Goal: Check status

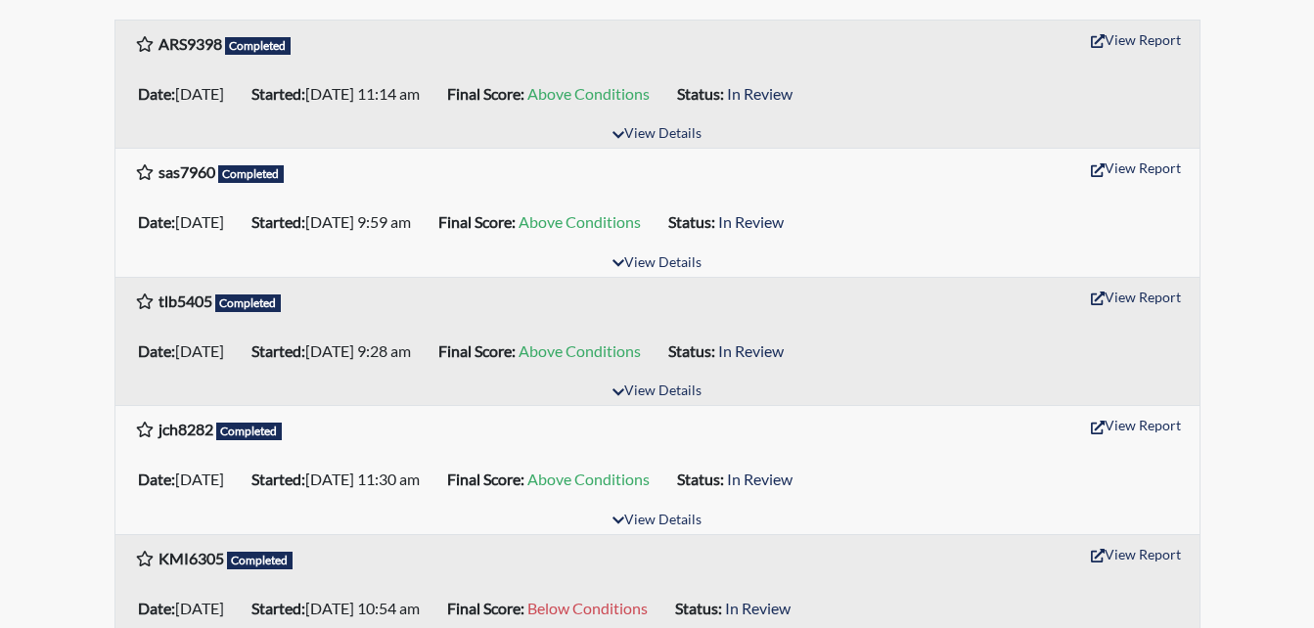
scroll to position [391, 0]
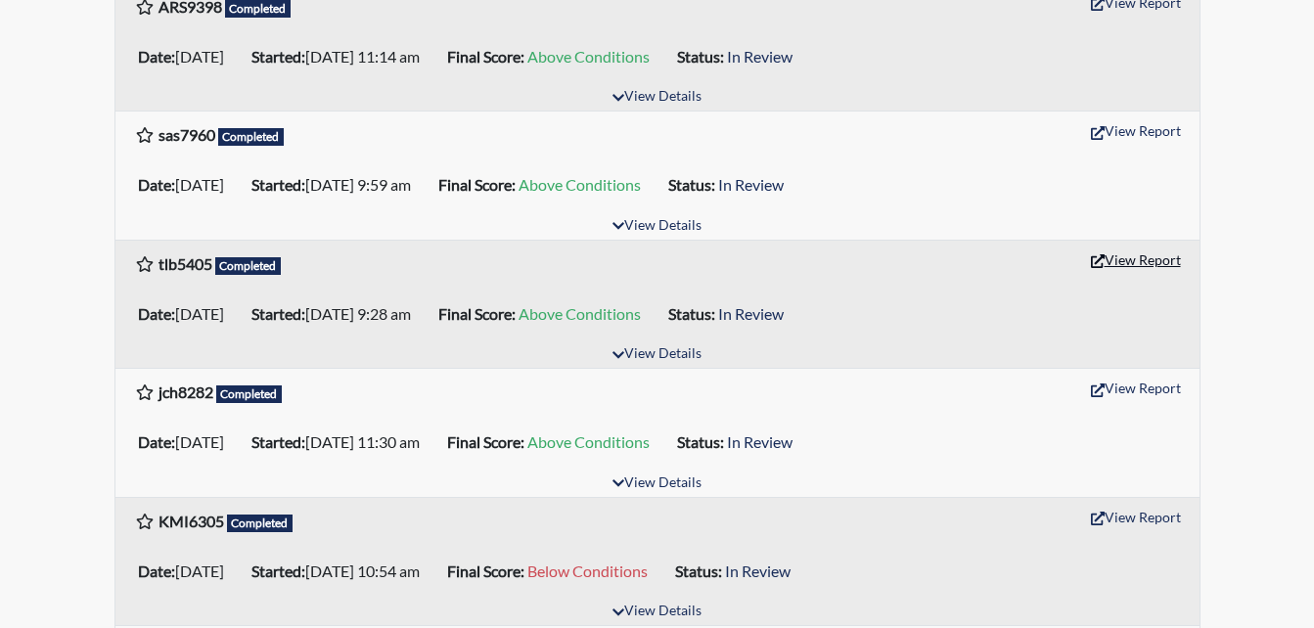
click at [1135, 261] on button "View Report" at bounding box center [1136, 260] width 108 height 30
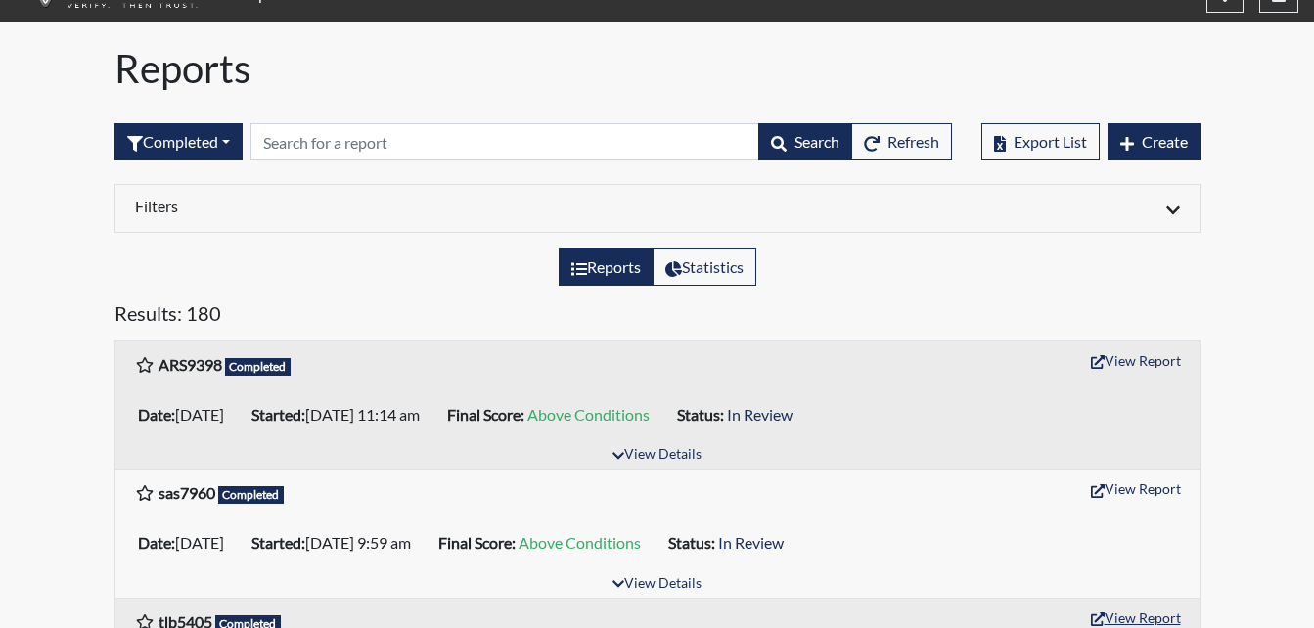
scroll to position [0, 0]
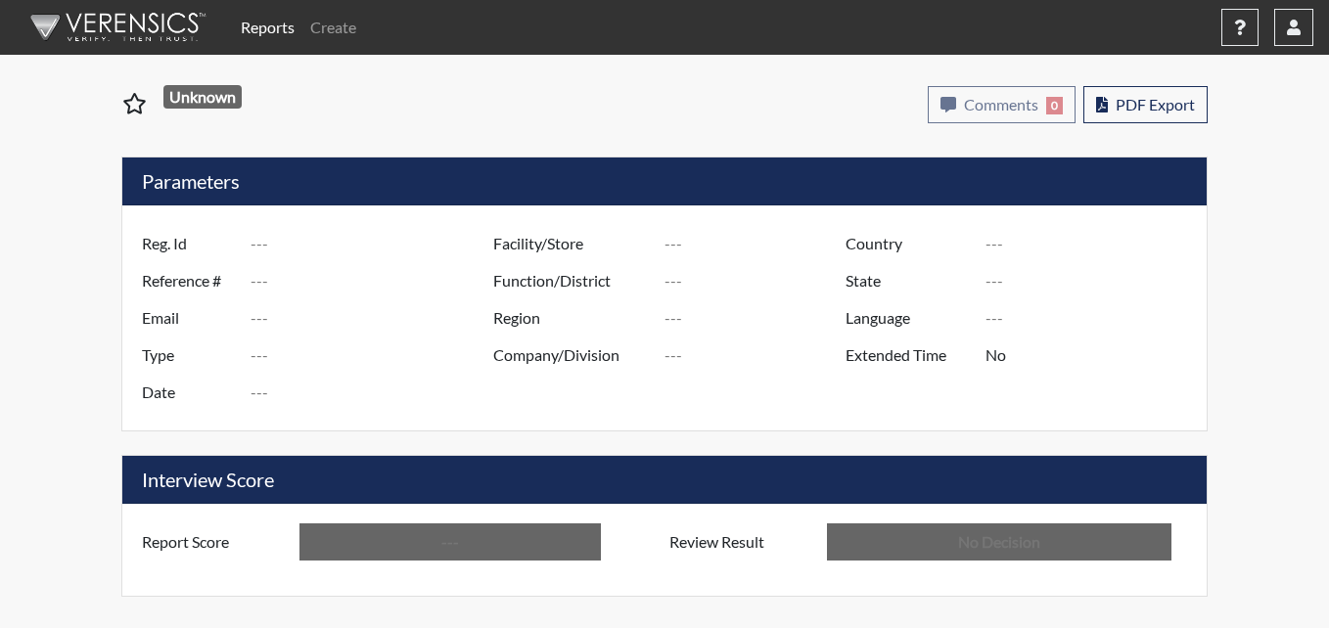
type input "tlb5405"
type input "50882"
type input "---"
type input "Corrections Pre-Employment"
type input "[DATE]"
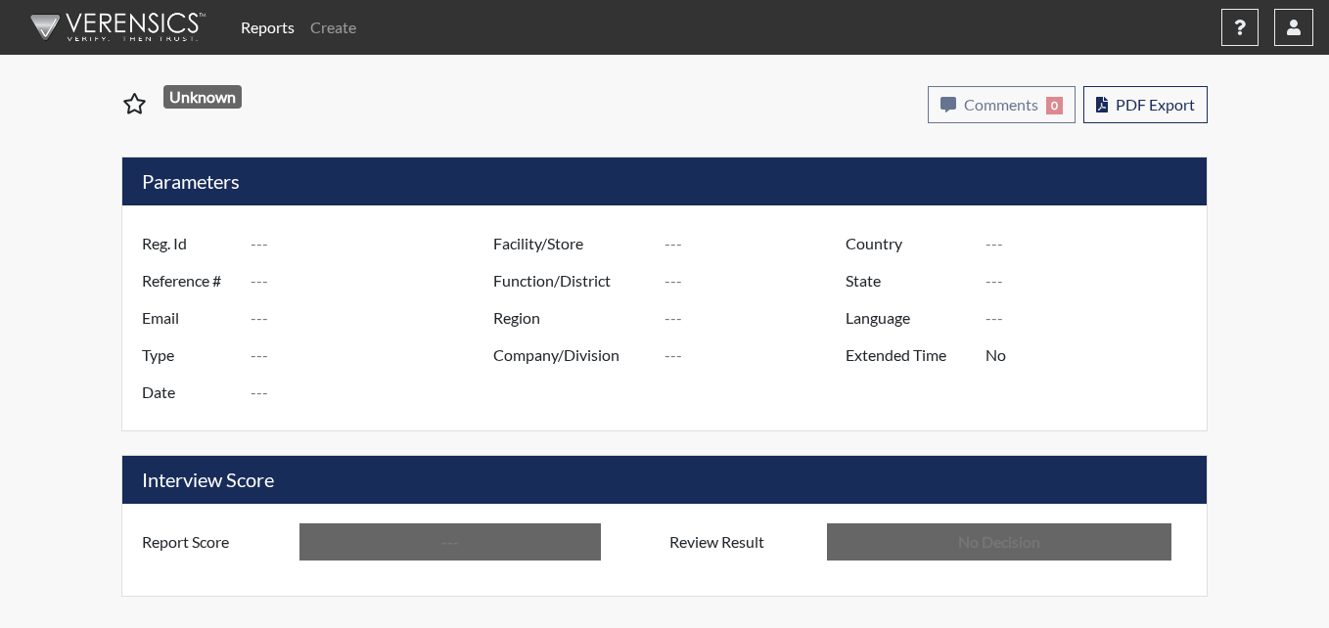
type input "Metro Re-Entry Facility"
type input "[GEOGRAPHIC_DATA]"
type input "[US_STATE]"
type input "English"
type input "Above Conditions"
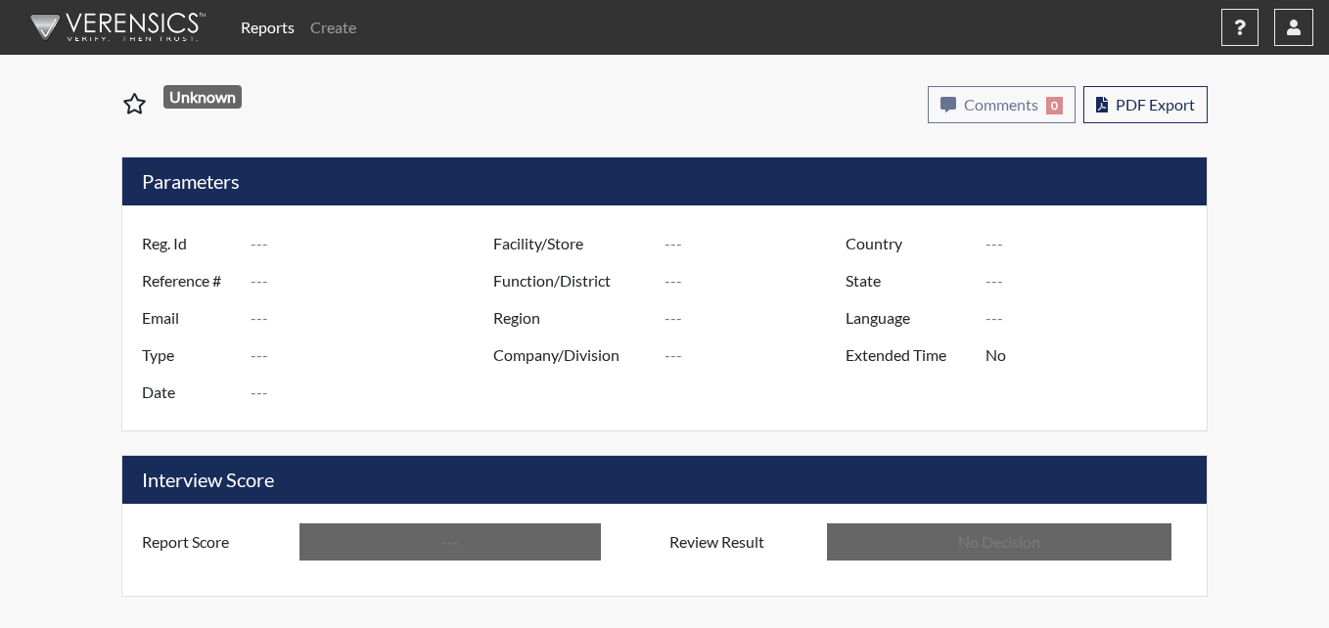
type input "In Review"
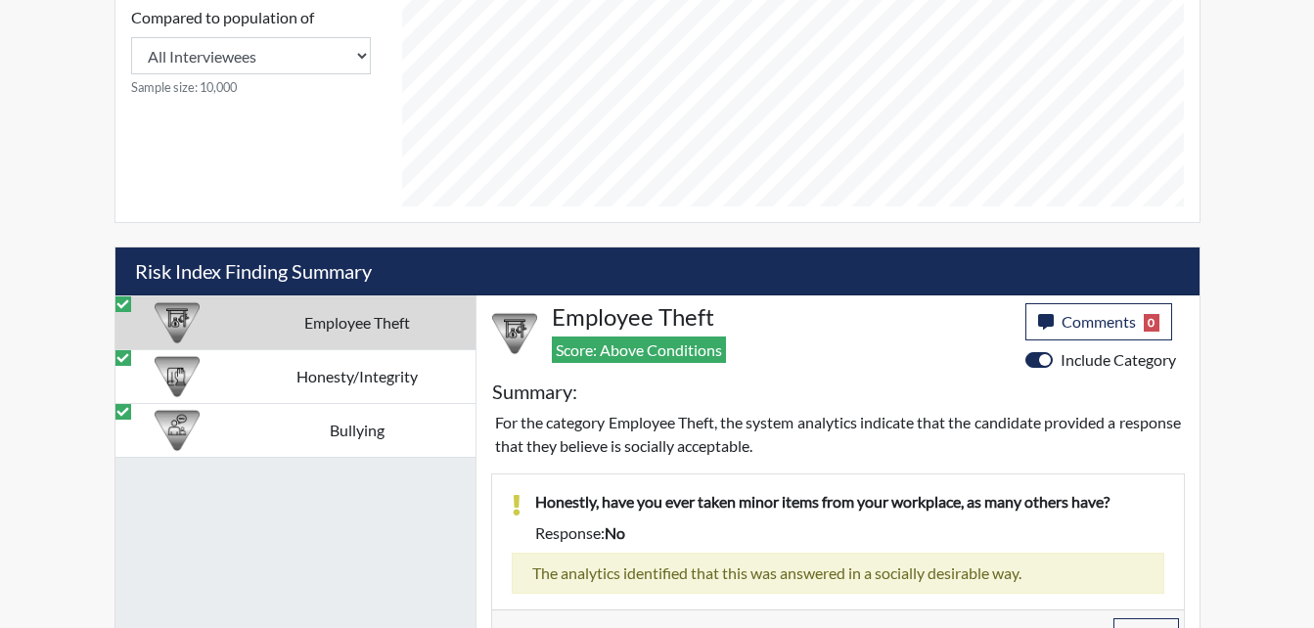
scroll to position [979, 0]
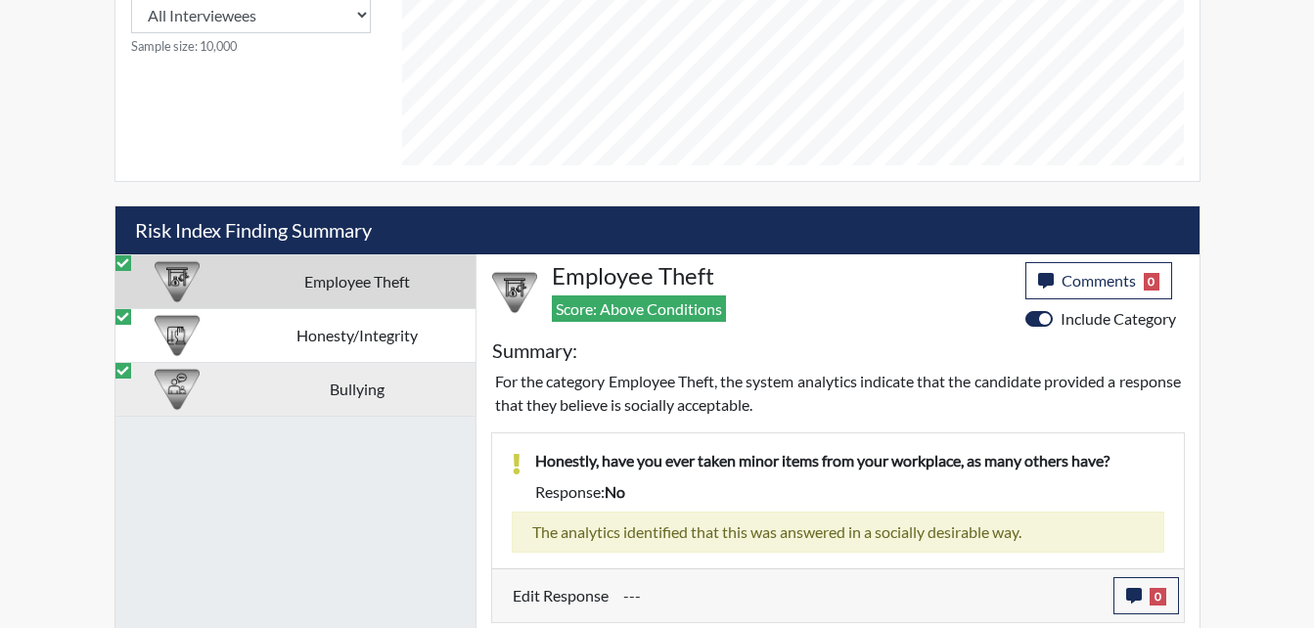
click at [334, 388] on td "Bullying" at bounding box center [358, 389] width 236 height 54
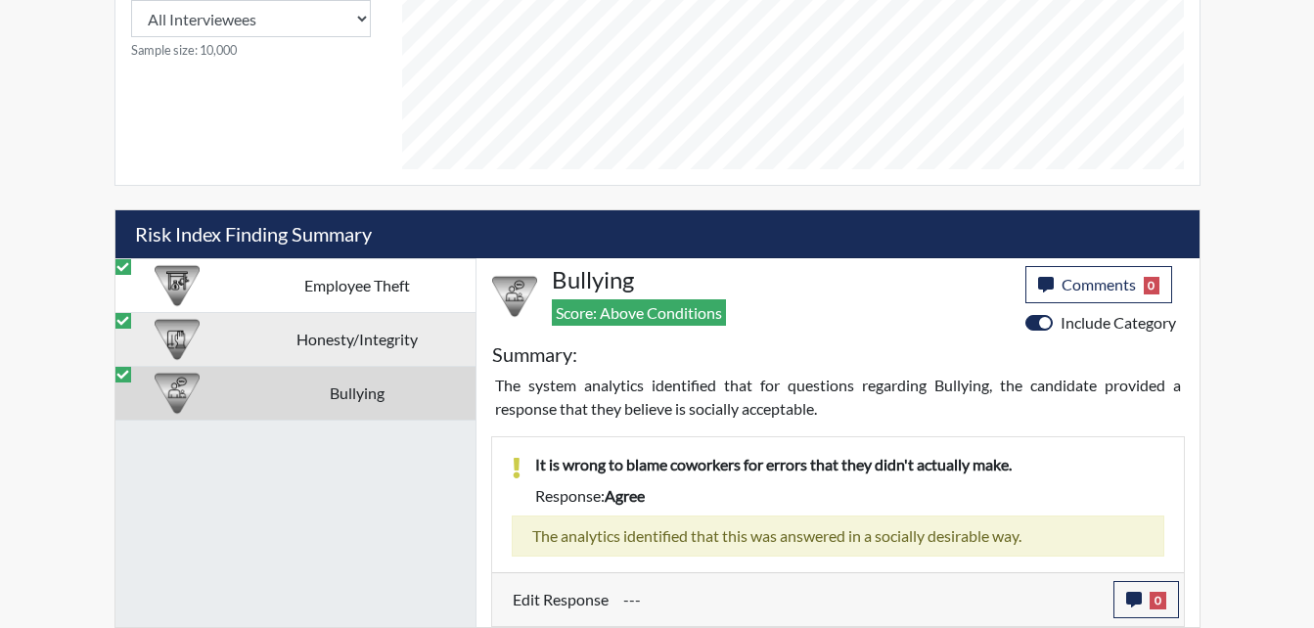
click at [371, 345] on td "Honesty/Integrity" at bounding box center [358, 339] width 236 height 54
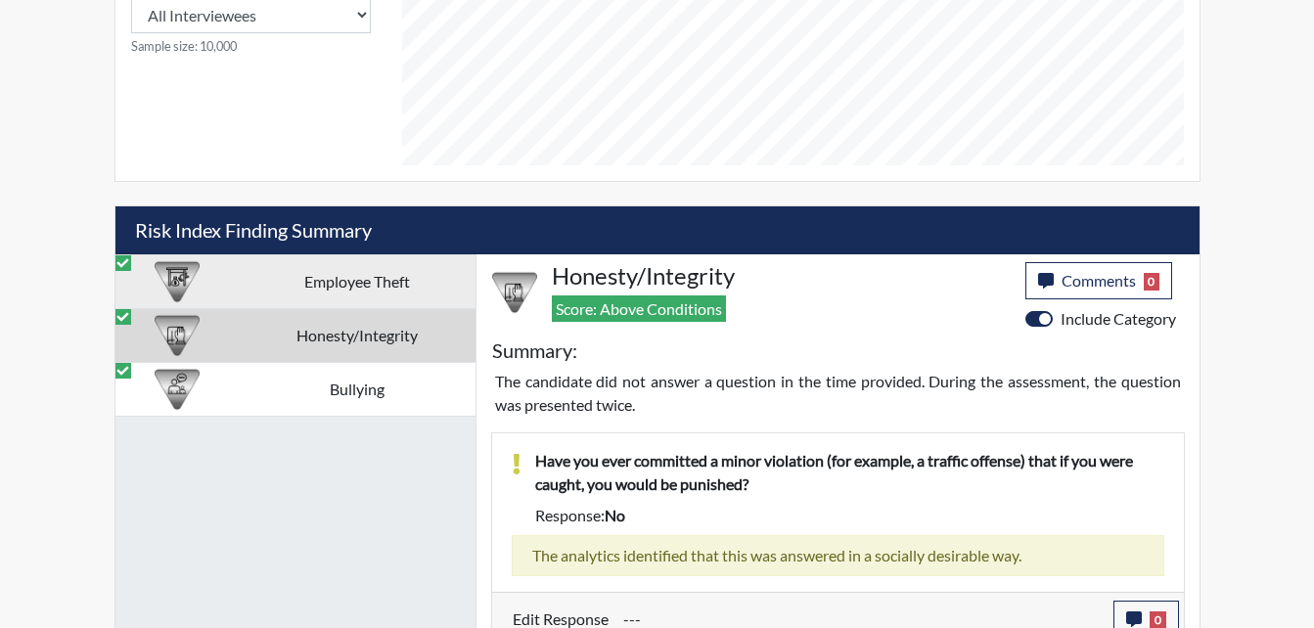
click at [364, 287] on td "Employee Theft" at bounding box center [358, 281] width 236 height 54
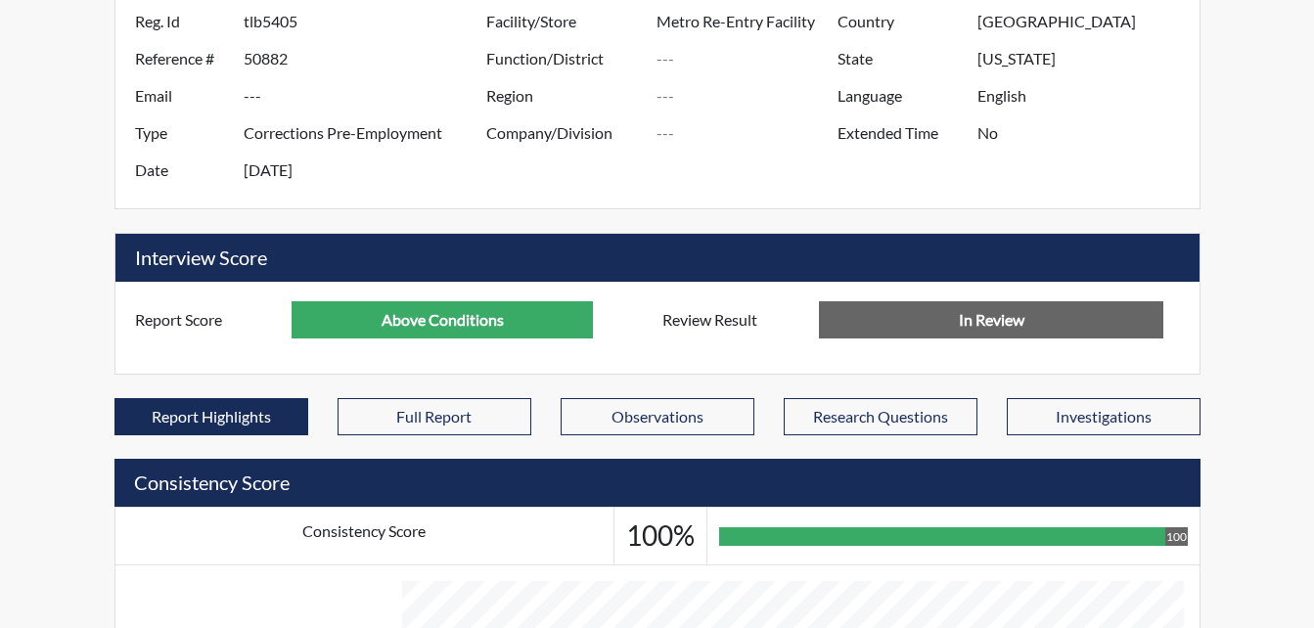
scroll to position [0, 0]
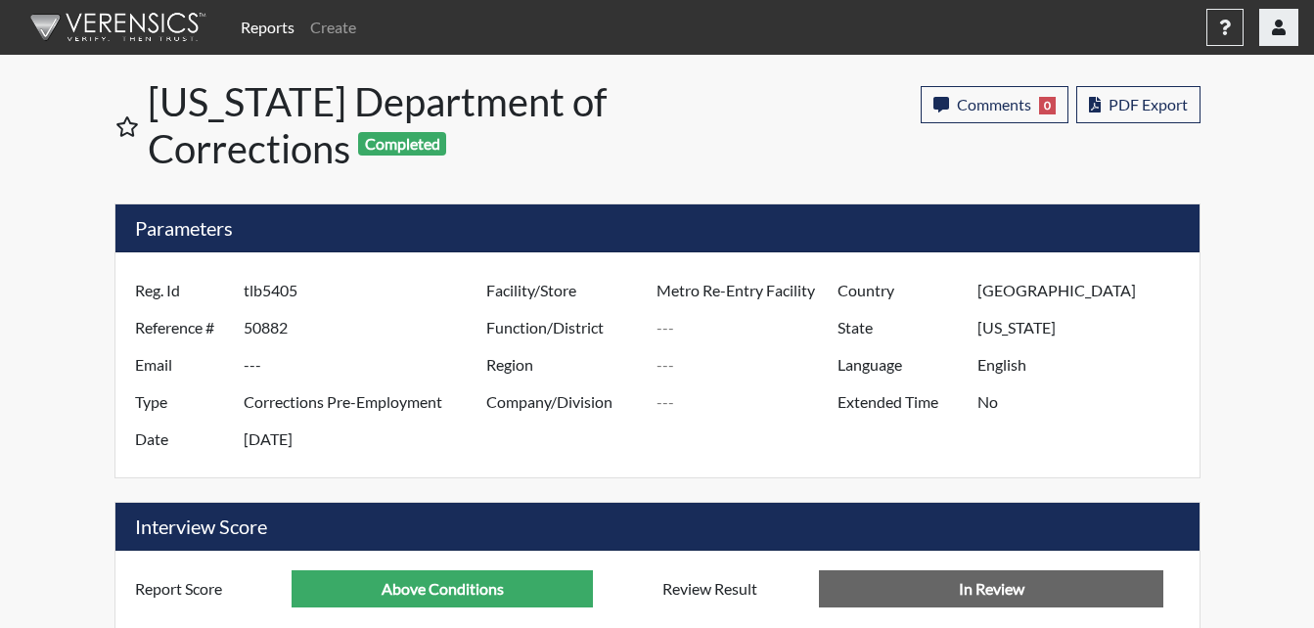
click at [1282, 32] on icon "button" at bounding box center [1279, 28] width 14 height 16
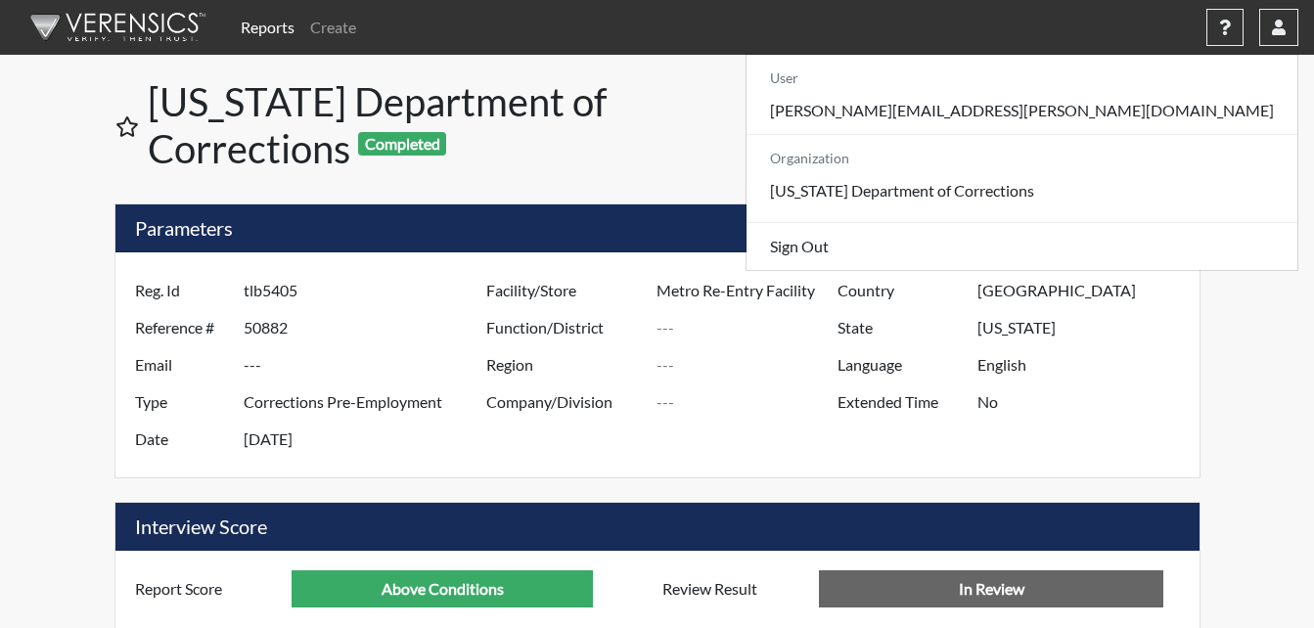
drag, startPoint x: 895, startPoint y: 190, endPoint x: 899, endPoint y: 179, distance: 11.8
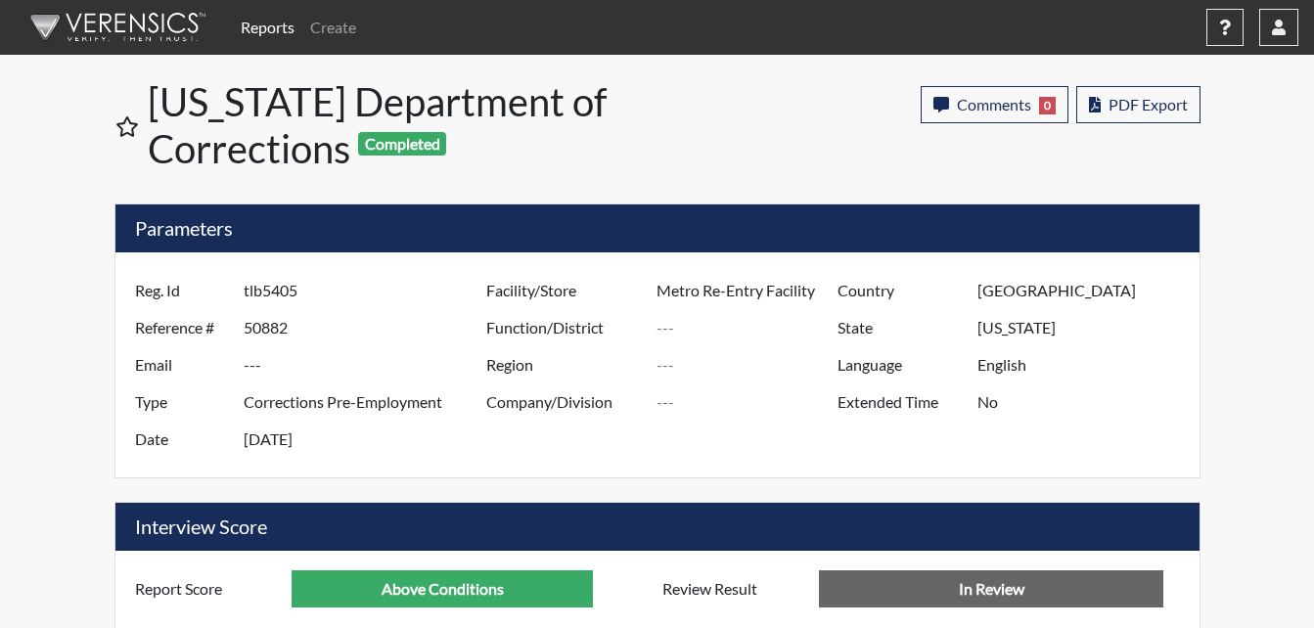
scroll to position [978386, 977897]
click at [1281, 18] on button "button" at bounding box center [1279, 27] width 39 height 37
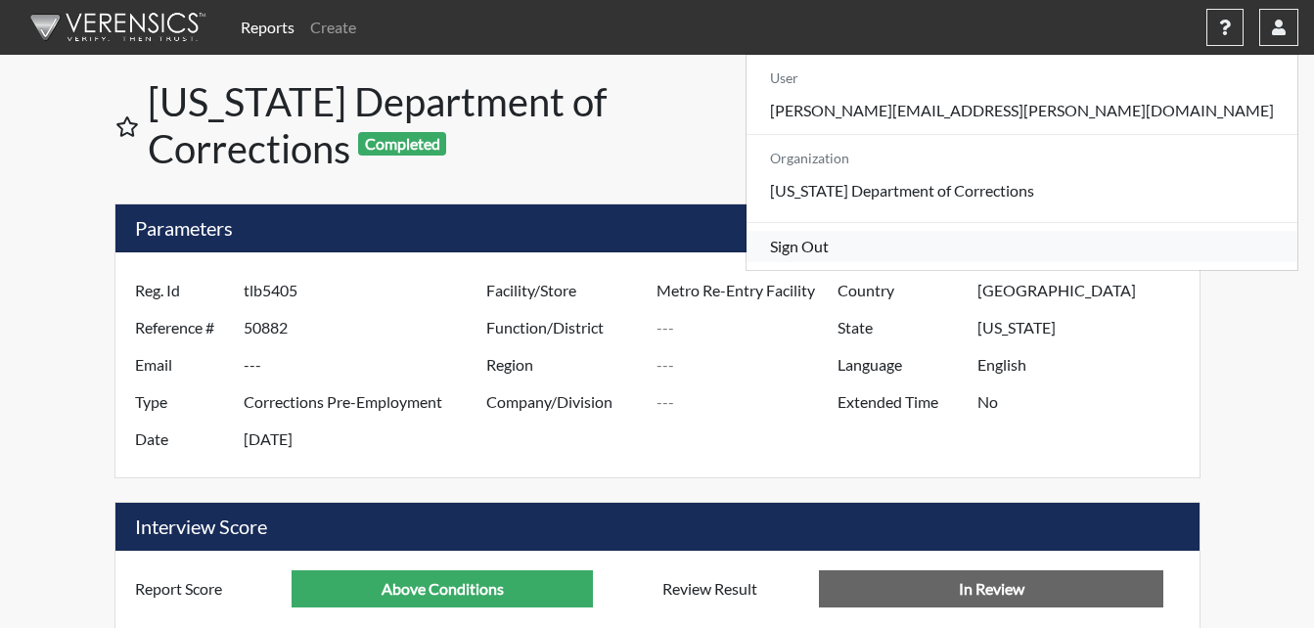
click at [1119, 255] on link "Sign Out" at bounding box center [1022, 246] width 551 height 31
